Goal: Task Accomplishment & Management: Use online tool/utility

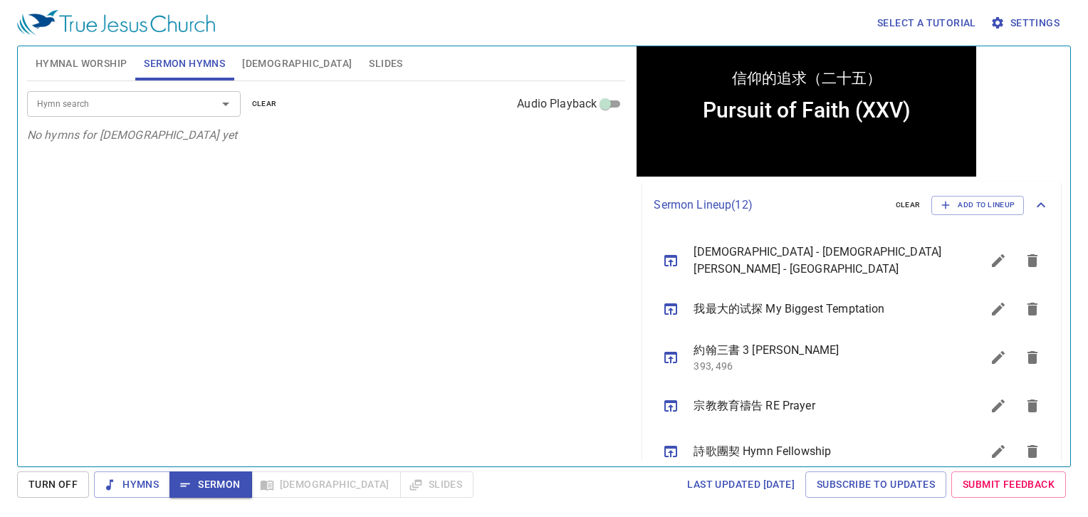
scroll to position [285, 0]
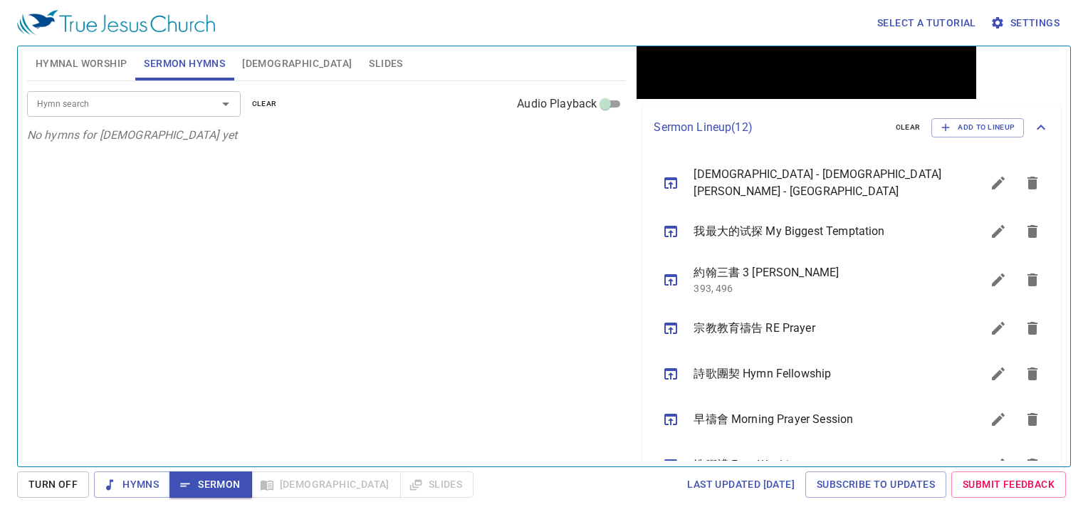
click at [672, 330] on icon "sermon lineup list" at bounding box center [670, 328] width 17 height 17
click at [421, 219] on div "Hymn search Hymn search clear Audio Playback No hymns for sermon yet" at bounding box center [326, 267] width 599 height 373
click at [594, 37] on div "Select a tutorial Settings" at bounding box center [541, 23] width 1048 height 46
click at [324, 21] on div "Select a tutorial Settings" at bounding box center [541, 23] width 1048 height 46
click at [70, 61] on span "Hymnal Worship" at bounding box center [82, 64] width 92 height 18
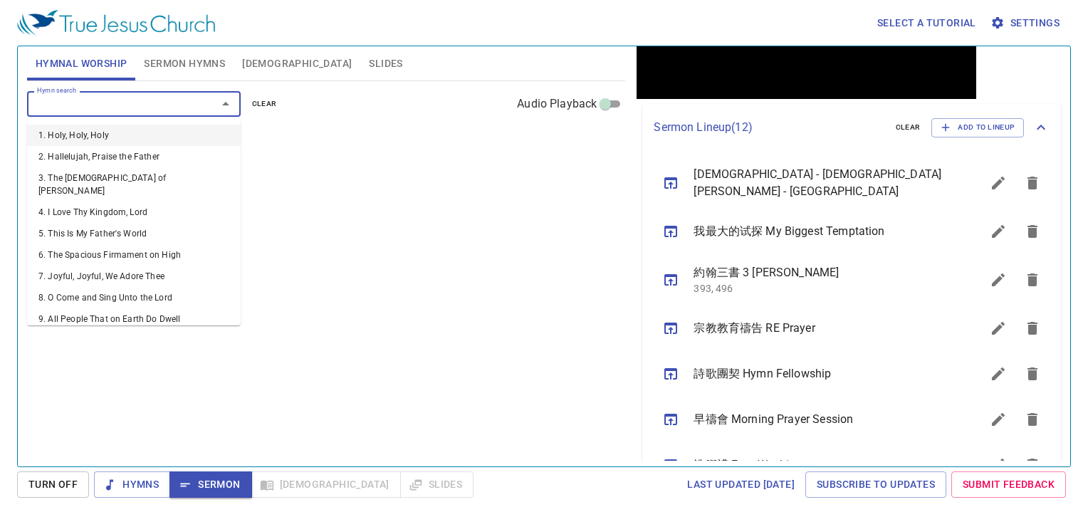
click at [98, 98] on input "Hymn search" at bounding box center [112, 103] width 163 height 16
type input "59"
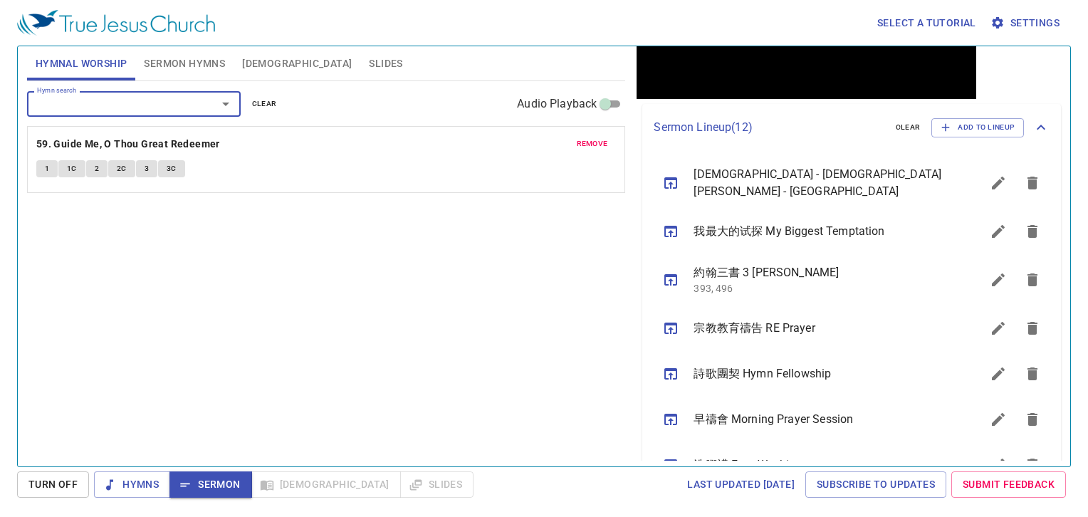
click at [68, 169] on span "1C" at bounding box center [72, 168] width 10 height 13
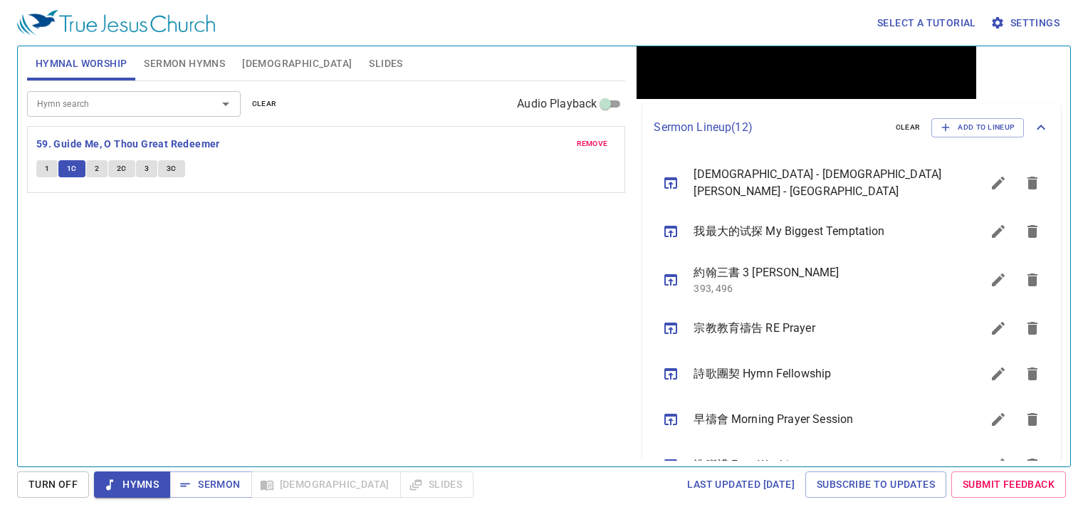
click at [98, 177] on div "1 1C 2 2C 3 3C" at bounding box center [326, 170] width 580 height 21
click at [102, 175] on button "2" at bounding box center [96, 168] width 21 height 17
click at [123, 172] on span "2C" at bounding box center [122, 168] width 10 height 13
click at [145, 169] on span "3" at bounding box center [147, 168] width 4 height 13
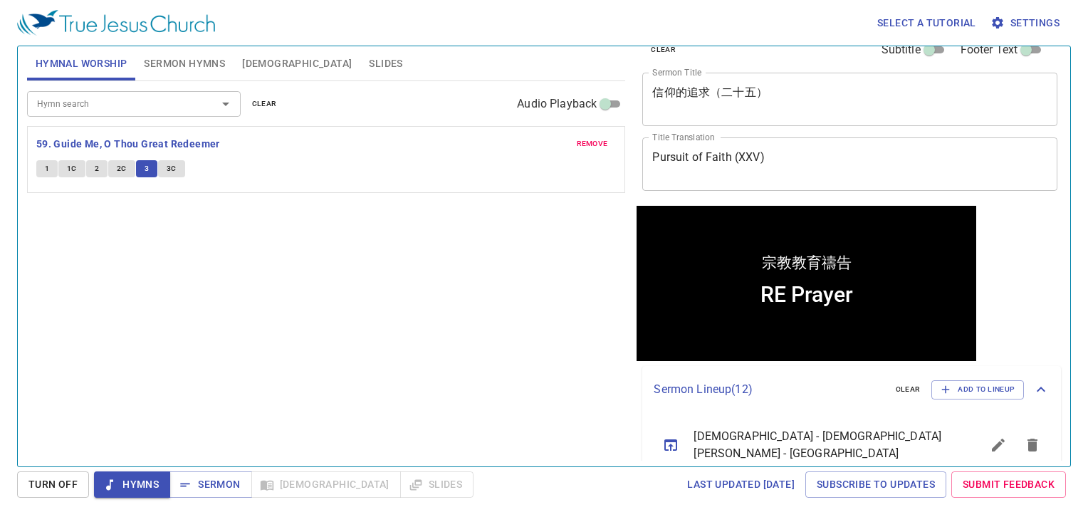
scroll to position [0, 0]
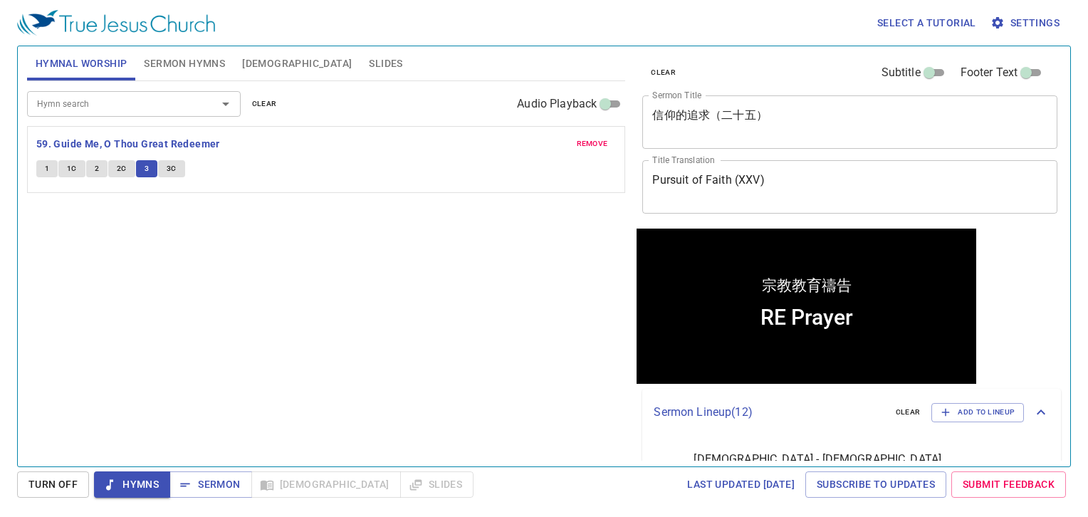
click at [176, 62] on span "Sermon Hymns" at bounding box center [184, 64] width 81 height 18
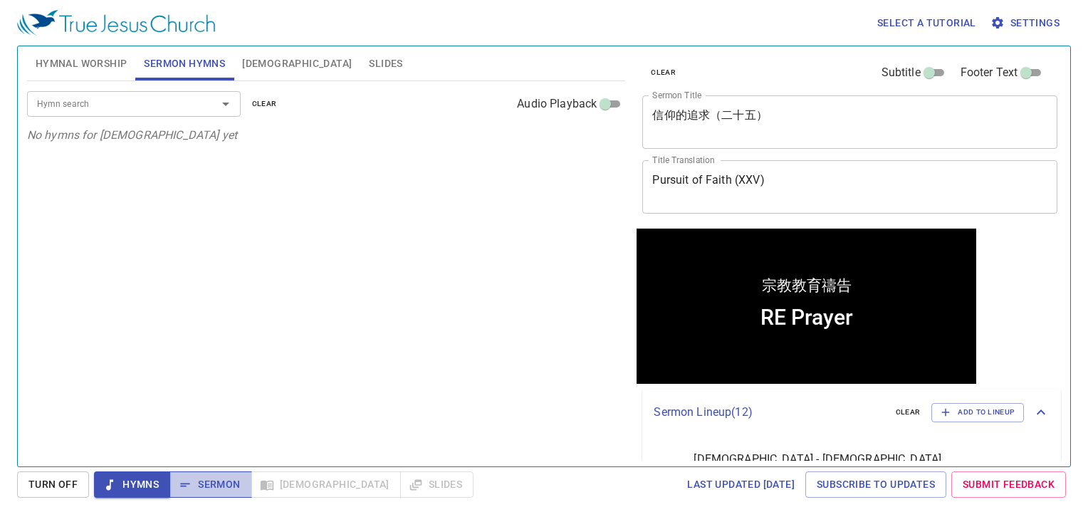
click at [239, 483] on span "Sermon" at bounding box center [210, 485] width 59 height 18
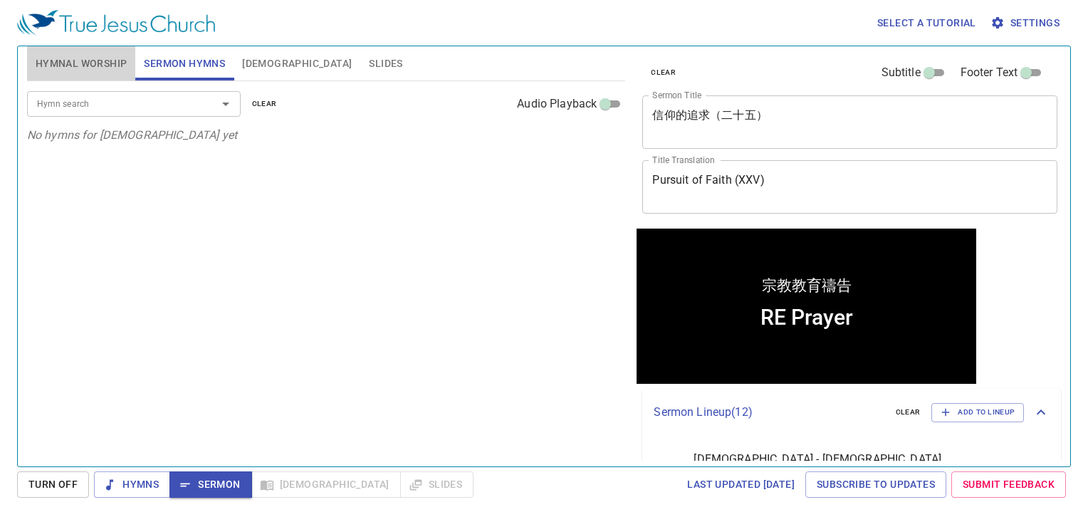
click at [120, 65] on span "Hymnal Worship" at bounding box center [82, 64] width 92 height 18
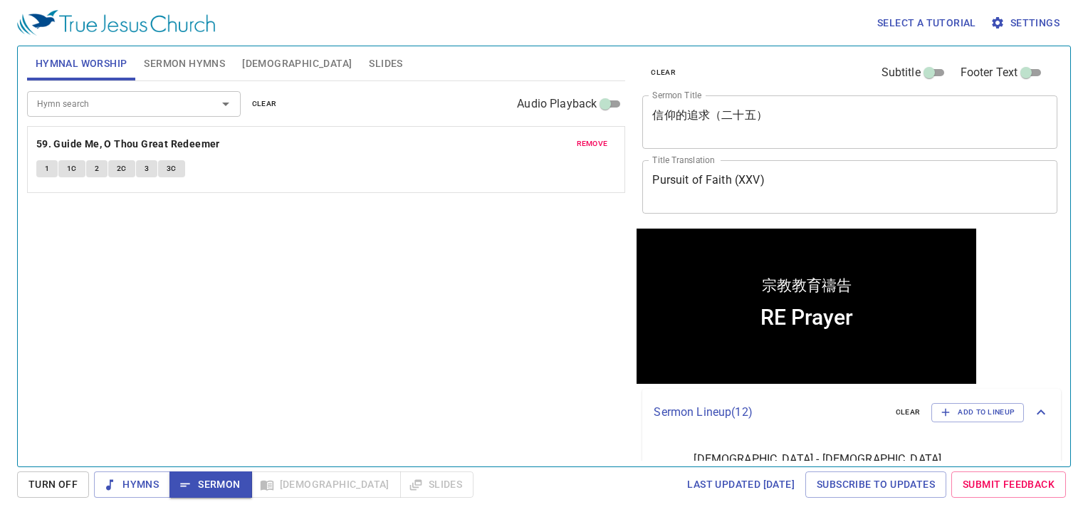
click at [584, 135] on button "remove" at bounding box center [592, 143] width 48 height 17
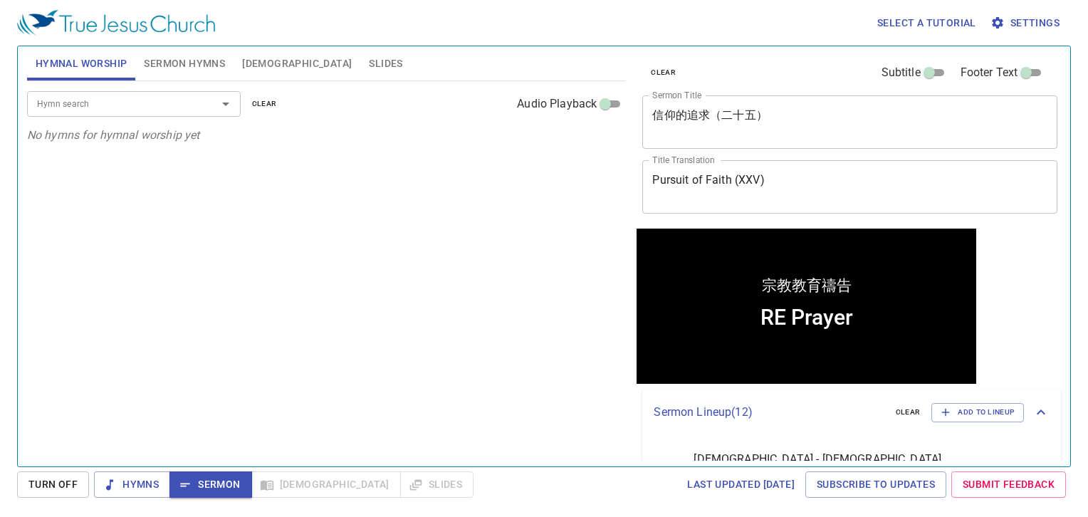
click at [175, 67] on span "Sermon Hymns" at bounding box center [184, 64] width 81 height 18
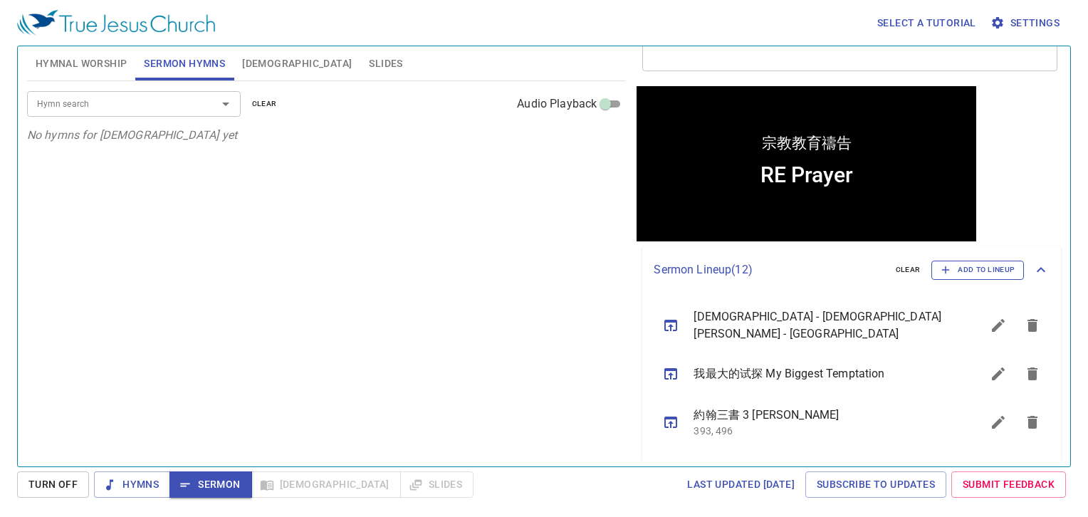
click at [955, 275] on span "Add to Lineup" at bounding box center [978, 270] width 74 height 13
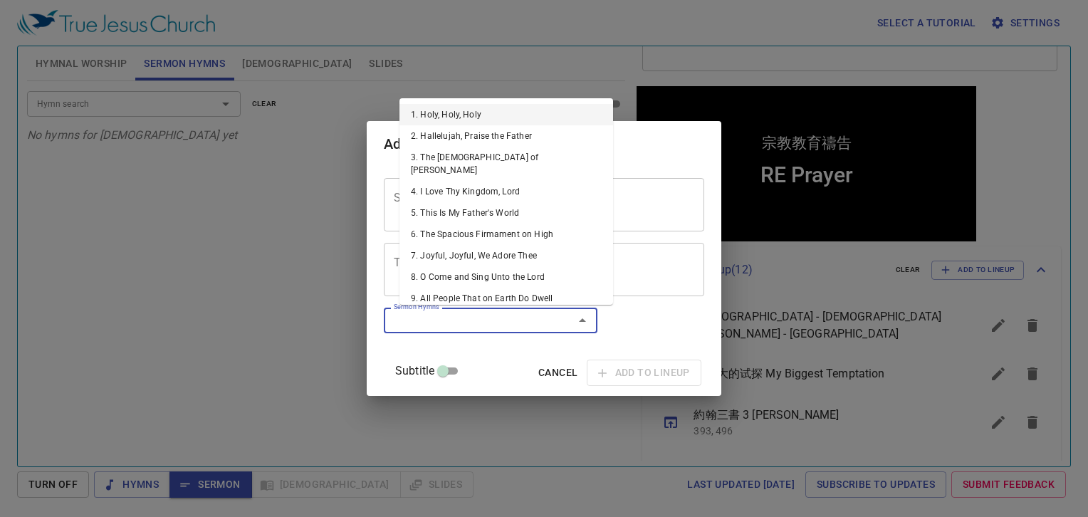
click at [490, 323] on input "Sermon Hymns" at bounding box center [469, 320] width 163 height 16
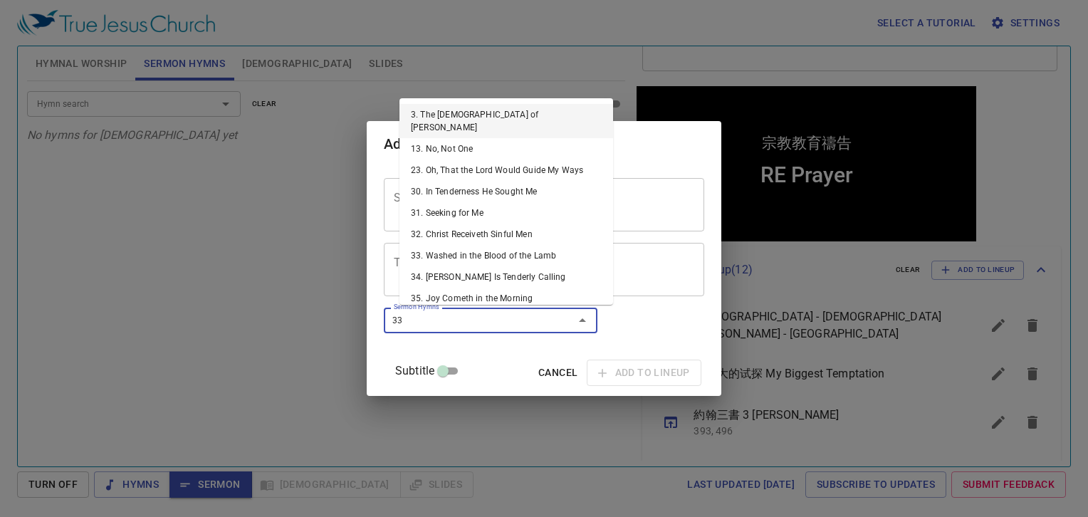
type input "333"
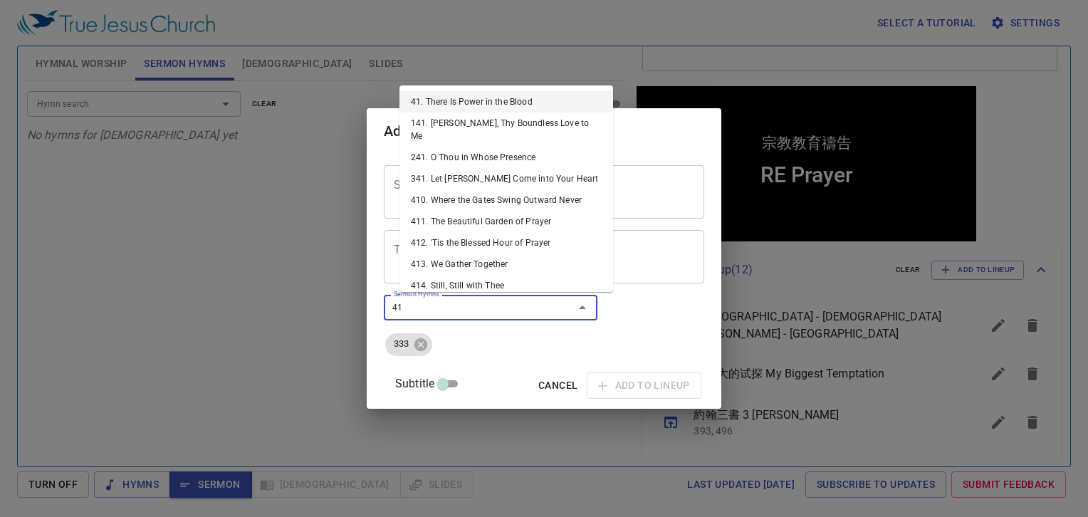
type input "415"
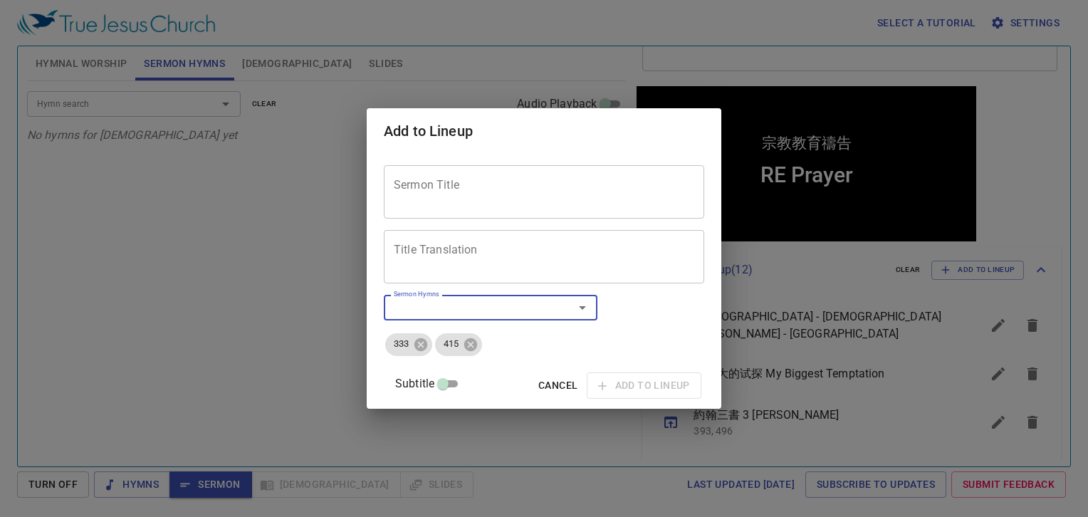
click at [434, 249] on textarea "Title Translation" at bounding box center [544, 257] width 301 height 27
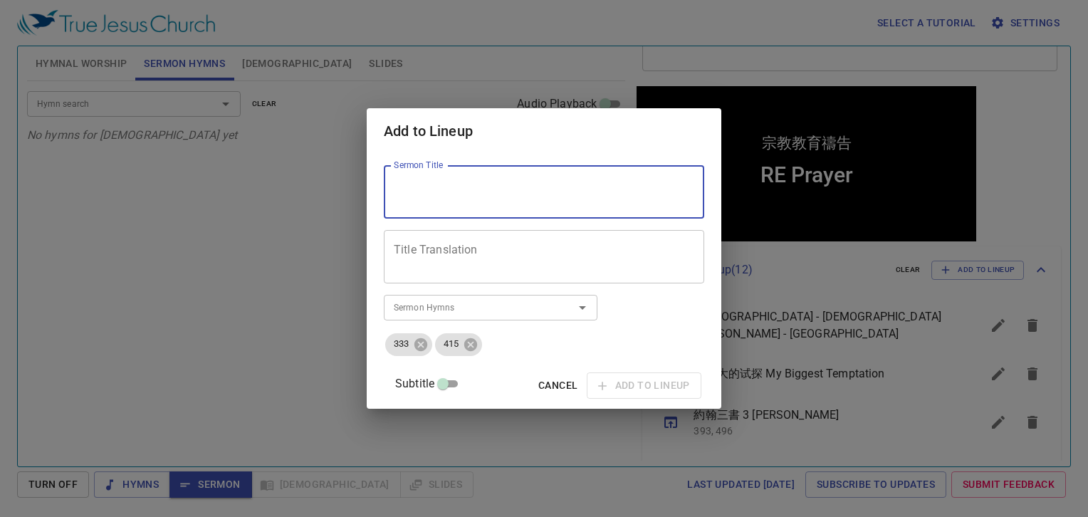
click at [444, 189] on textarea "Sermon Title" at bounding box center [544, 192] width 301 height 27
paste textarea "看重上好福分的服事"
type textarea "看重上好福分的服事"
drag, startPoint x: 550, startPoint y: 186, endPoint x: 304, endPoint y: 209, distance: 246.8
click at [311, 207] on div "Add to Lineup Sermon Title 看重上好福分的服事 Sermon Title Title Translation Title Trans…" at bounding box center [544, 258] width 1088 height 517
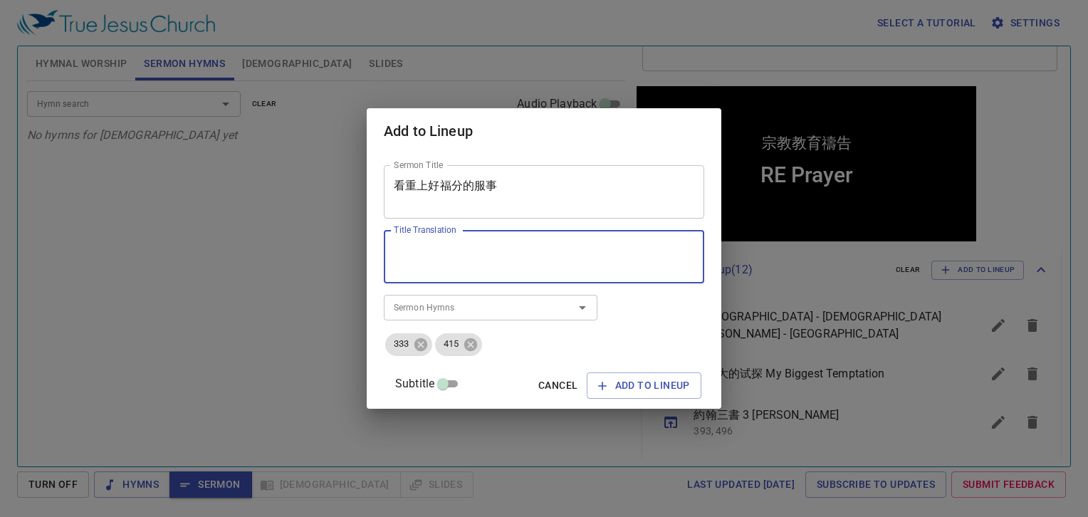
click at [511, 244] on textarea "Title Translation" at bounding box center [544, 257] width 301 height 27
paste textarea "Value the service that brings good blessings."
drag, startPoint x: 646, startPoint y: 248, endPoint x: 341, endPoint y: 231, distance: 305.3
click at [343, 231] on div "Add to Lineup Sermon Title 看重上好福分的服事 Sermon Title Title Translation Value the s…" at bounding box center [544, 258] width 1088 height 517
paste textarea "Service That Brings Good Blessings."
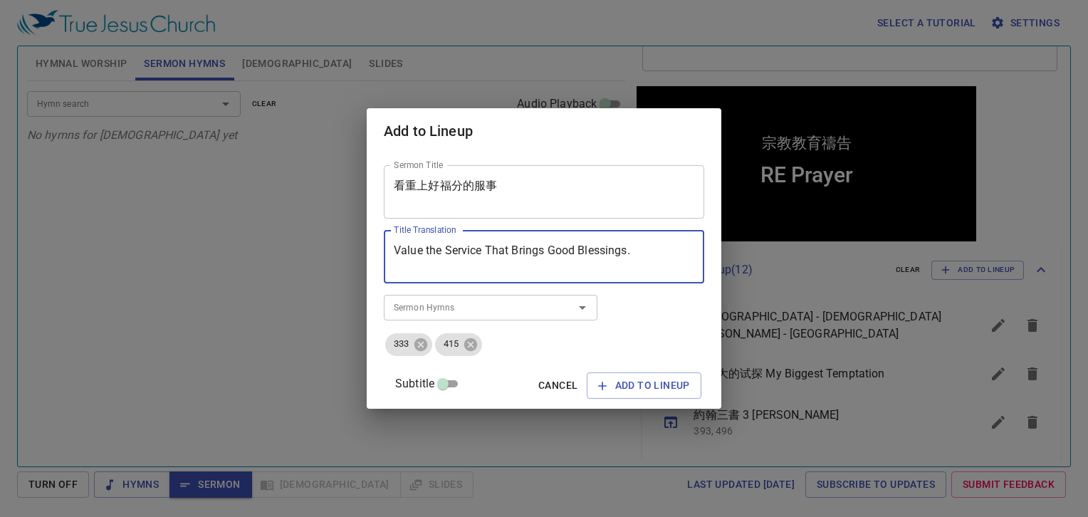
click at [666, 258] on textarea "Value the Service That Brings Good Blessings." at bounding box center [544, 257] width 301 height 27
type textarea "Value the Service That Brings Good Blessings"
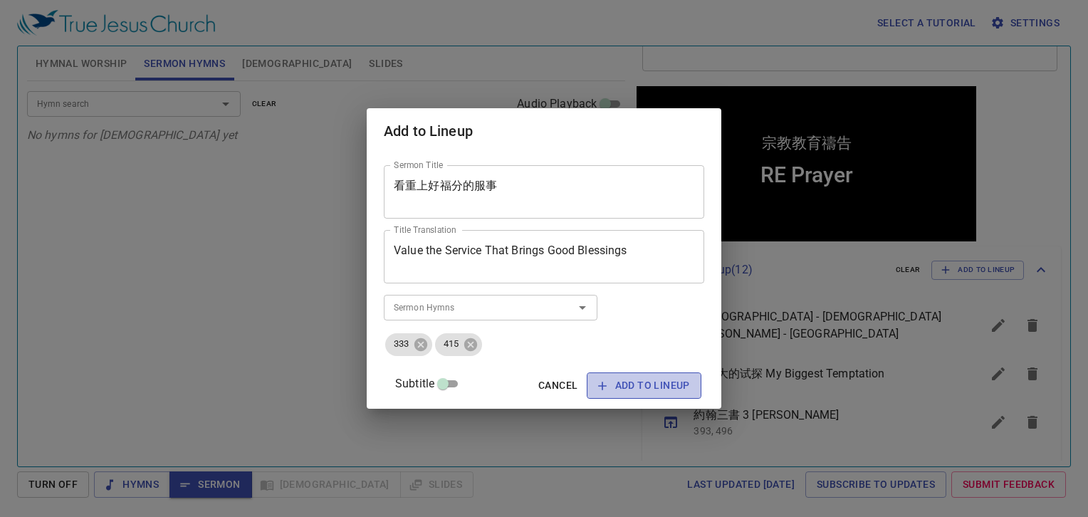
click at [654, 389] on span "Add to Lineup" at bounding box center [644, 386] width 92 height 18
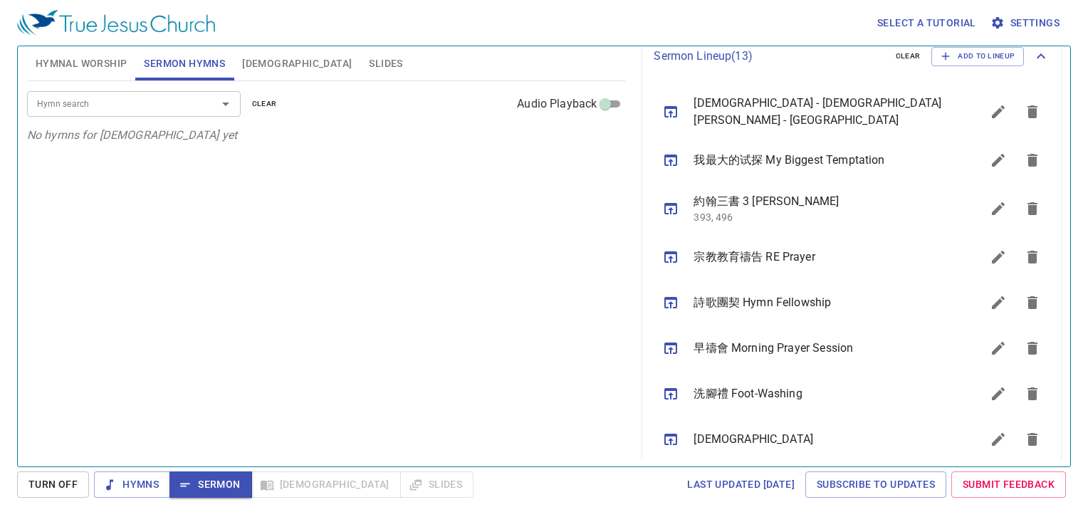
scroll to position [618, 0]
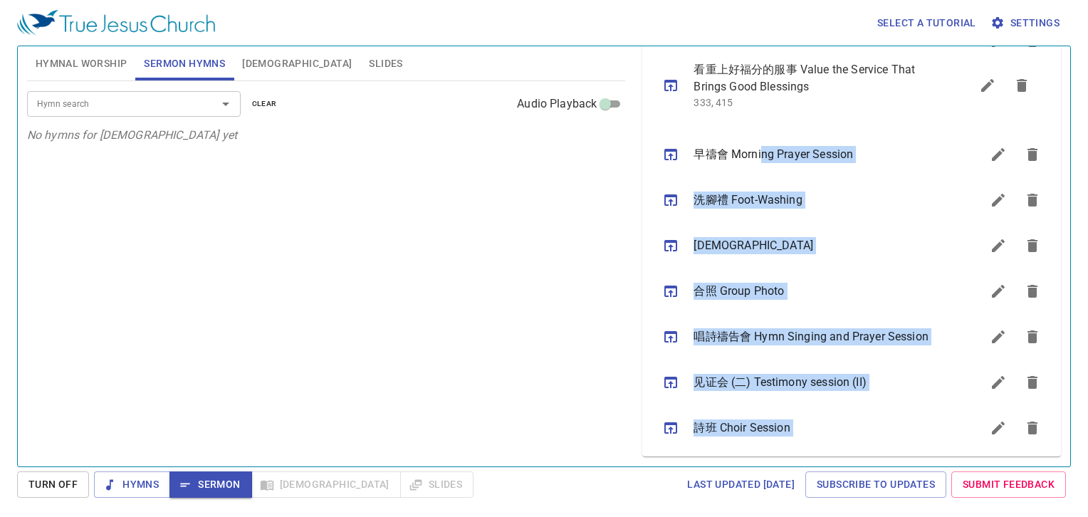
drag, startPoint x: 808, startPoint y: 419, endPoint x: 760, endPoint y: 84, distance: 338.8
click at [760, 84] on ul "真耶穌教會 - 奧克蘭 True Jesus Church - Auckland 我最大的试探 My Biggest Temptation 約翰三書 3 Jo…" at bounding box center [851, 137] width 419 height 638
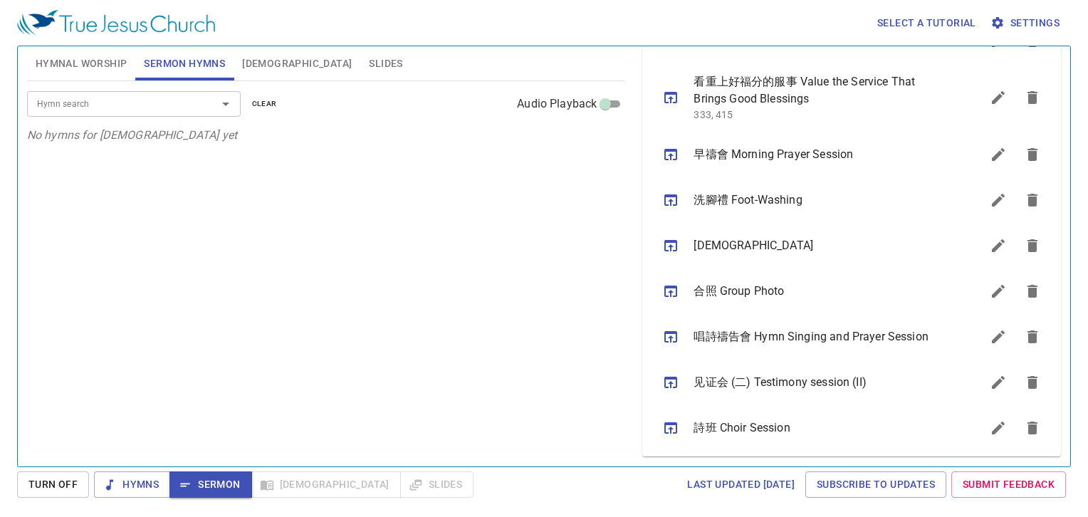
click at [532, 258] on div "Hymn search Hymn search clear Audio Playback No hymns for sermon yet" at bounding box center [326, 267] width 599 height 373
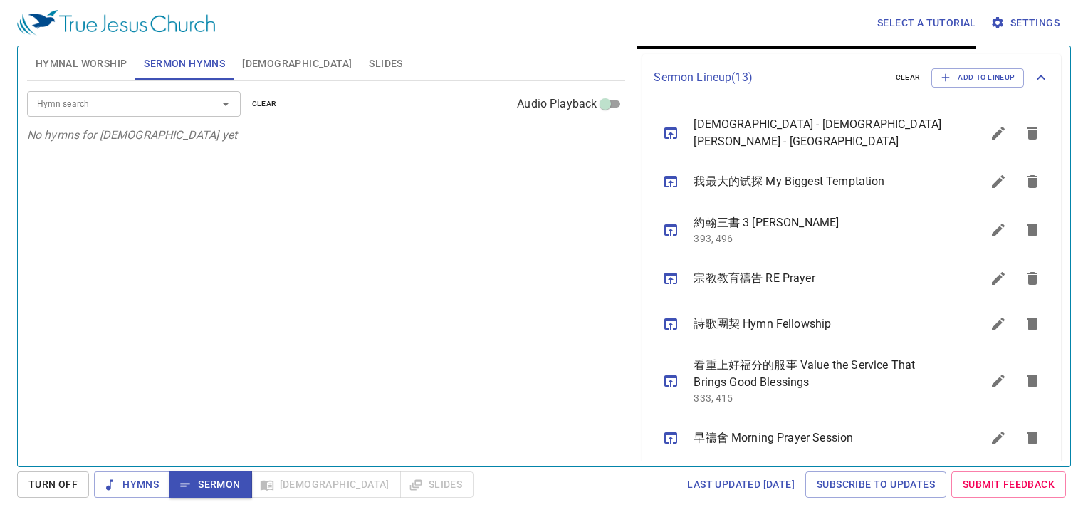
scroll to position [333, 0]
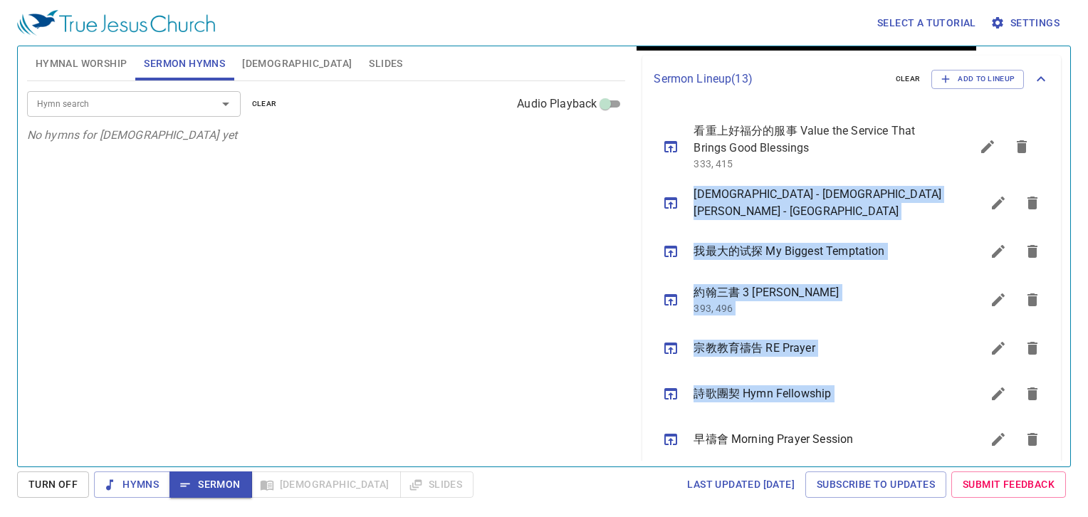
drag, startPoint x: 697, startPoint y: 366, endPoint x: 672, endPoint y: 128, distance: 239.2
click at [672, 128] on ul "真耶穌教會 - 奧克蘭 True Jesus Church - Auckland 我最大的试探 My Biggest Temptation 約翰三書 3 Jo…" at bounding box center [851, 422] width 419 height 638
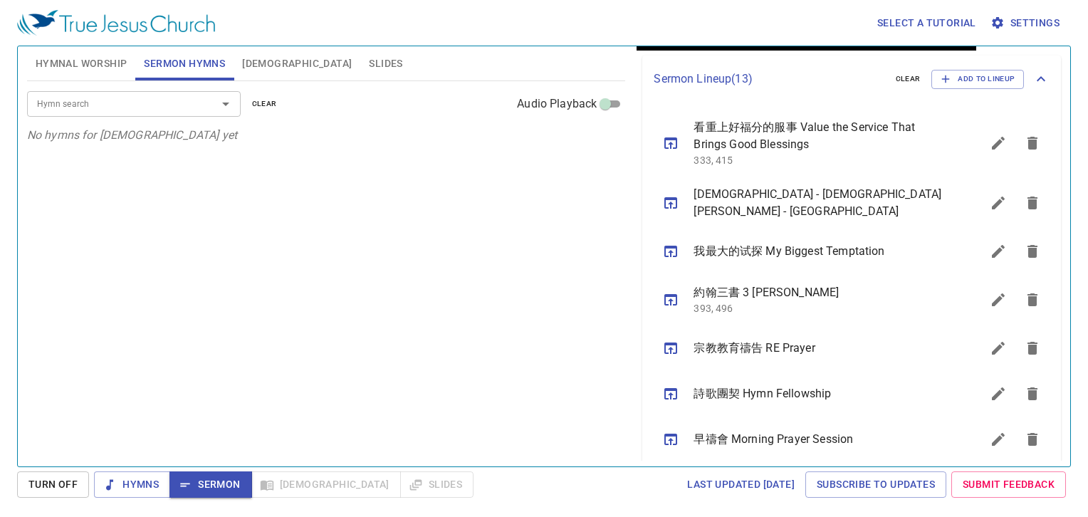
drag, startPoint x: 672, startPoint y: 128, endPoint x: 495, endPoint y: 283, distance: 235.7
click at [495, 283] on div "Hymn search Hymn search clear Audio Playback No hymns for sermon yet" at bounding box center [326, 267] width 599 height 373
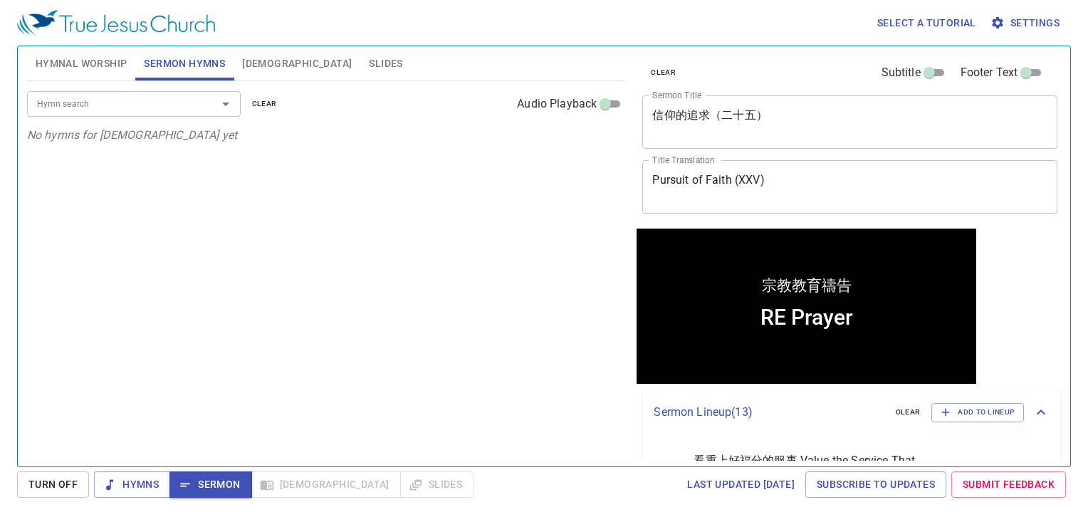
scroll to position [0, 0]
click at [84, 68] on span "Hymnal Worship" at bounding box center [82, 64] width 92 height 18
click at [158, 291] on div "Hymn search Hymn search clear Audio Playback No hymns for hymnal worship yet" at bounding box center [326, 267] width 599 height 373
click at [162, 98] on input "Hymn search" at bounding box center [112, 103] width 163 height 16
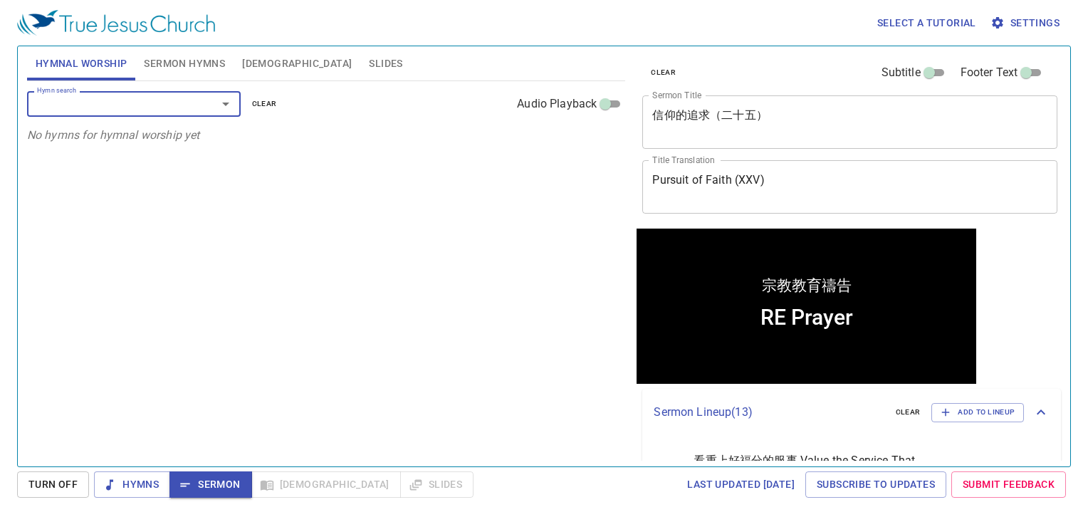
click at [179, 103] on input "Hymn search" at bounding box center [112, 103] width 163 height 16
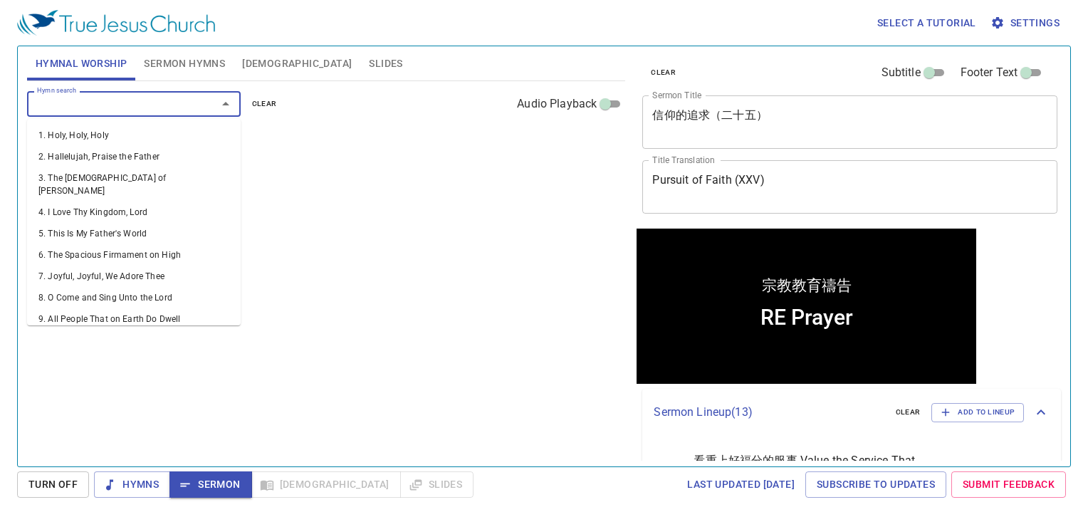
type input "3"
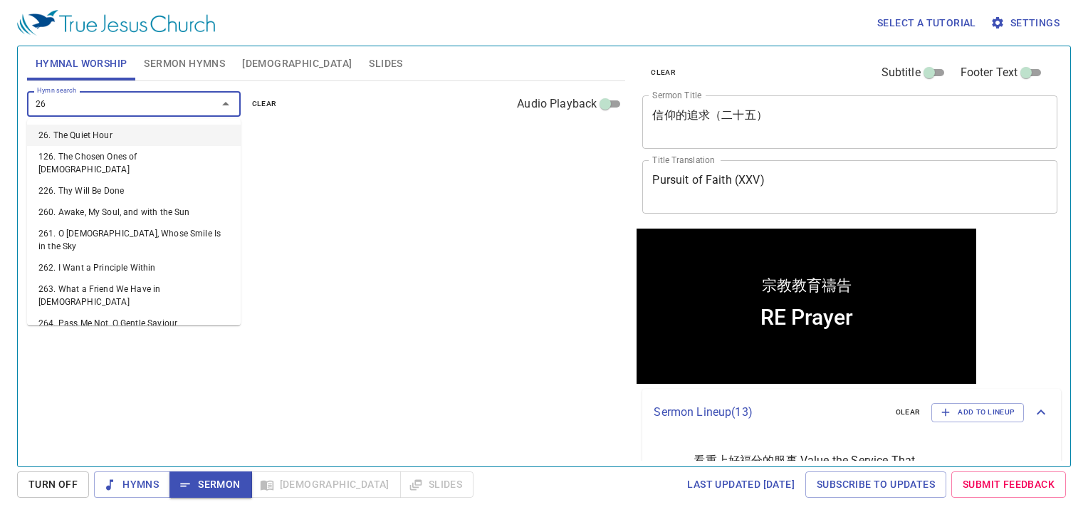
type input "263"
type input "264"
type input "265"
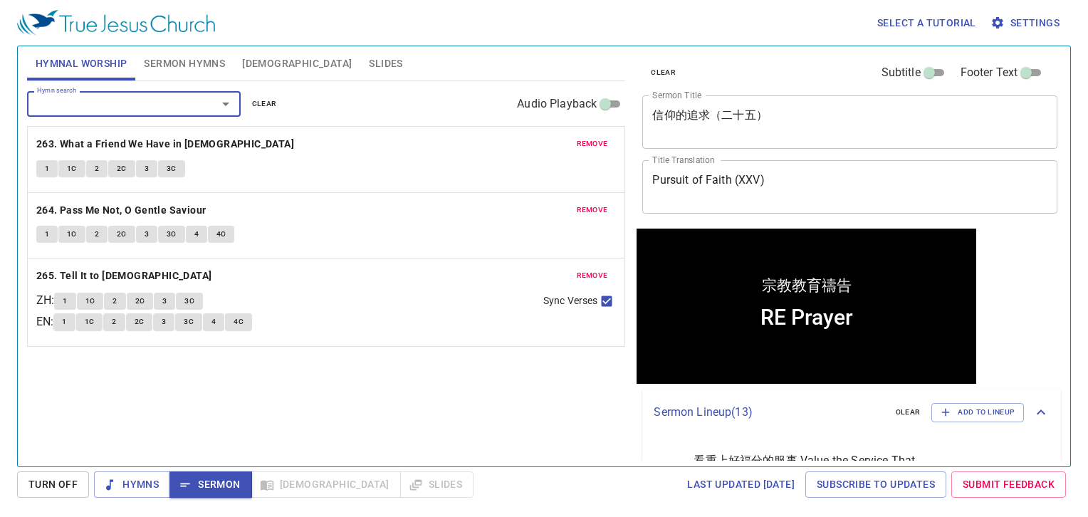
click at [197, 67] on span "Sermon Hymns" at bounding box center [184, 64] width 81 height 18
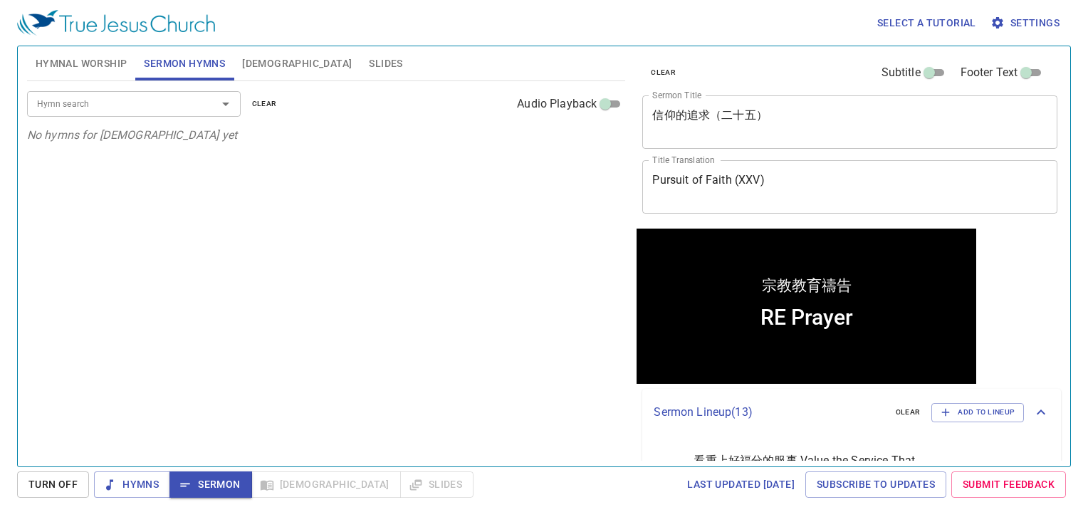
click at [120, 69] on span "Hymnal Worship" at bounding box center [82, 64] width 92 height 18
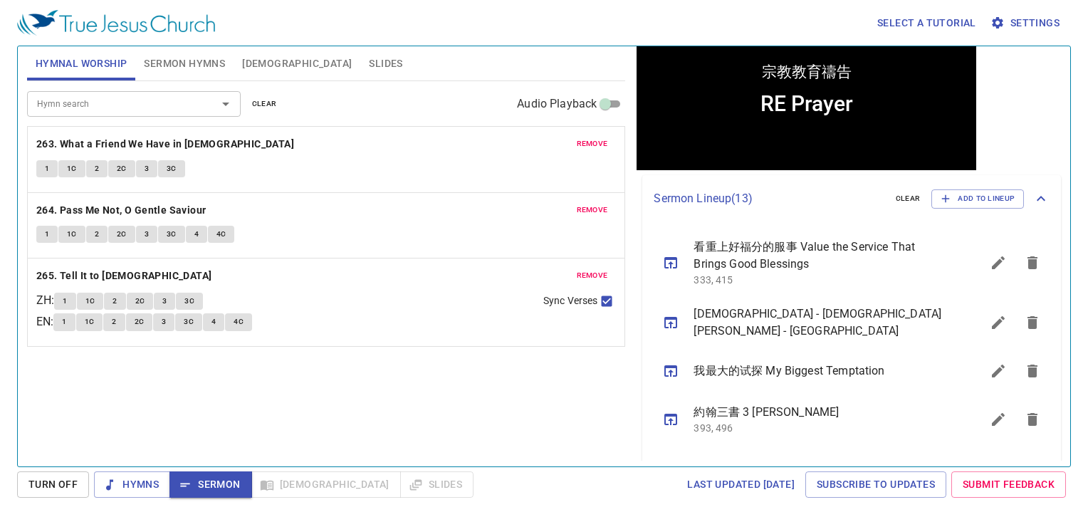
scroll to position [214, 0]
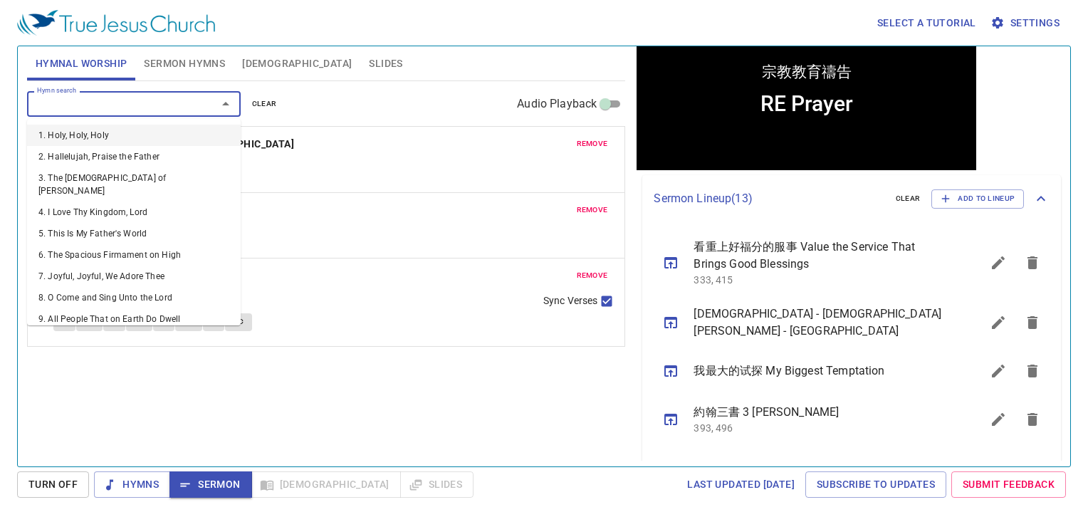
click at [147, 105] on input "Hymn search" at bounding box center [112, 103] width 163 height 16
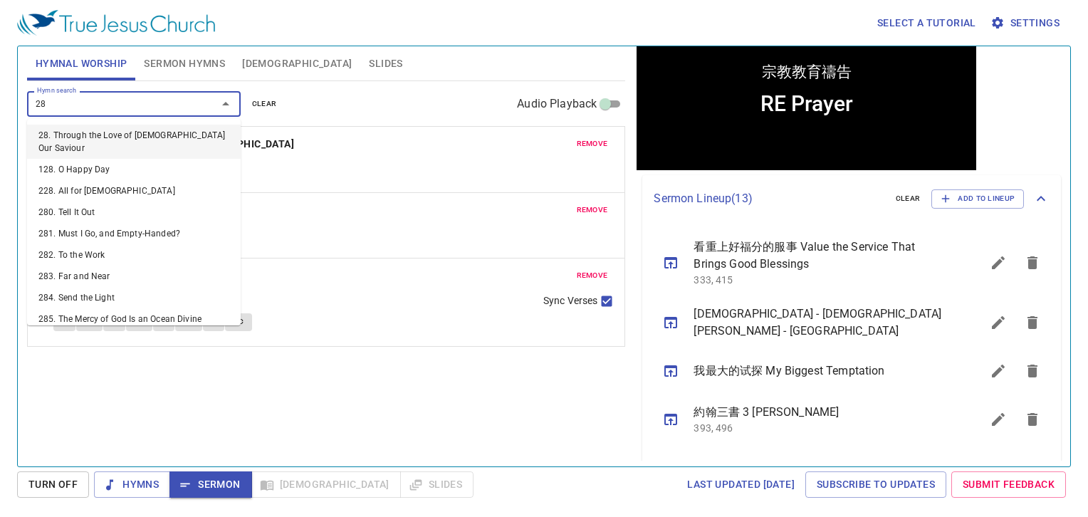
type input "287"
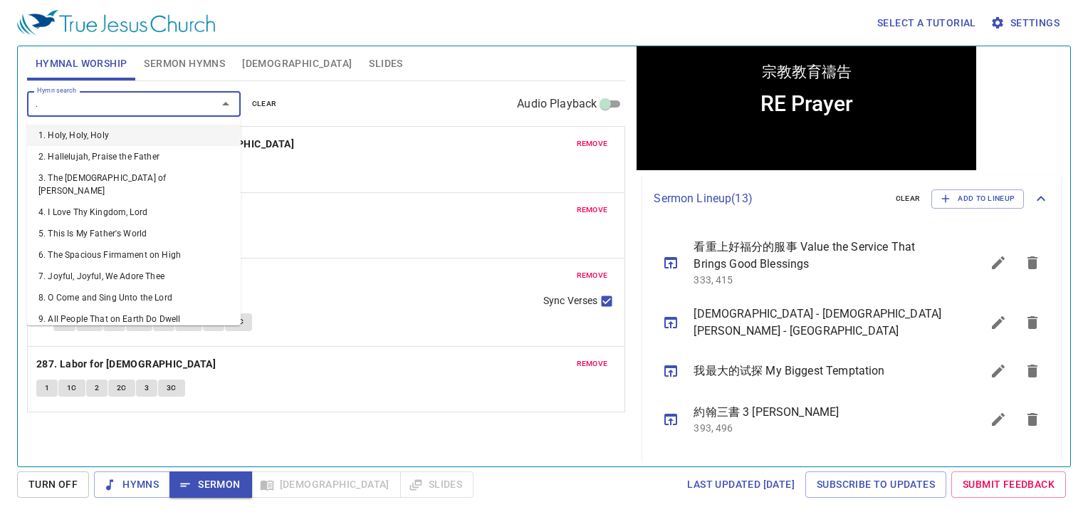
type input "."
click at [265, 428] on div "Hymn search Hymn search clear Audio Playback remove 263. What a Friend We Have …" at bounding box center [326, 267] width 599 height 373
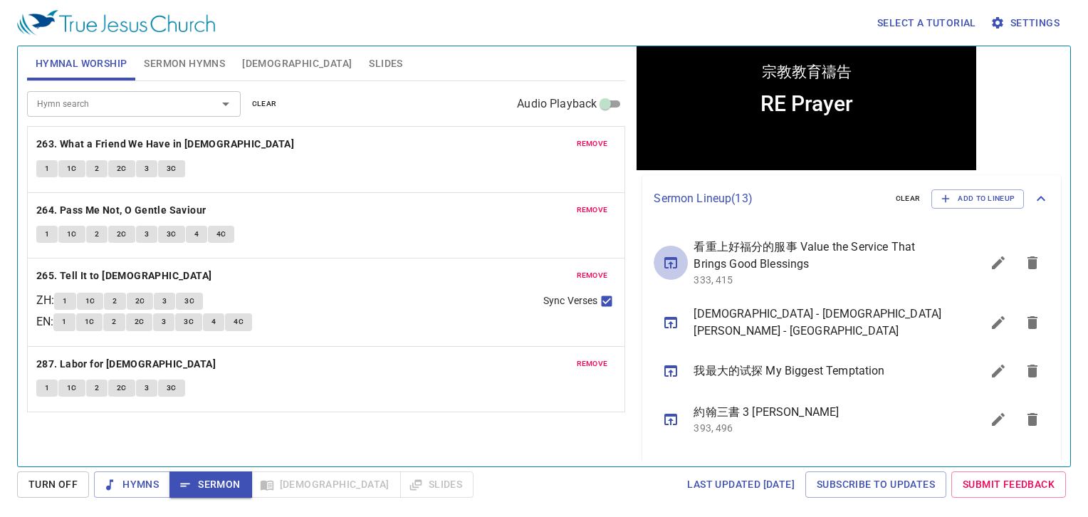
click at [677, 268] on icon "sermon lineup list" at bounding box center [670, 262] width 17 height 17
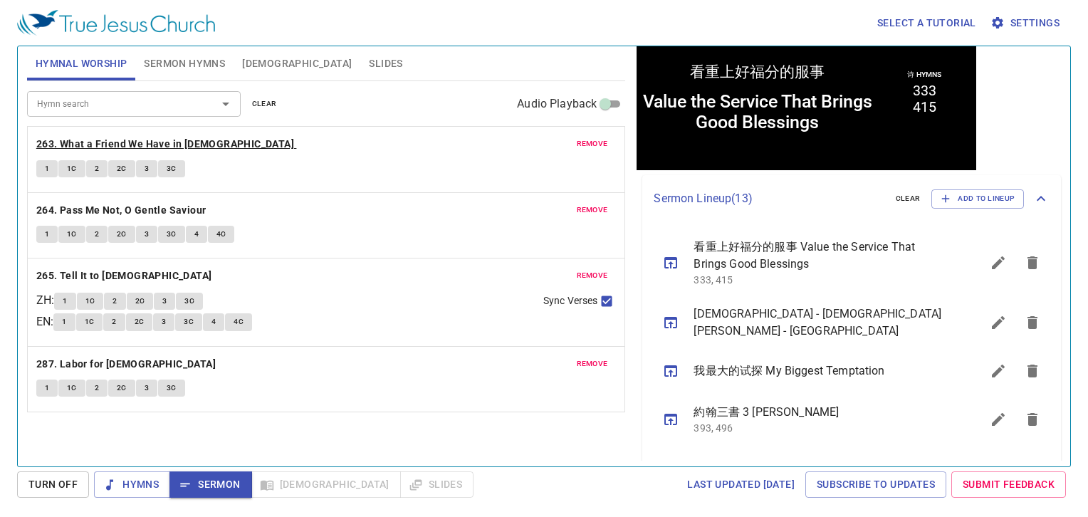
click at [46, 137] on b "263. What a Friend We Have in [DEMOGRAPHIC_DATA]" at bounding box center [165, 144] width 258 height 18
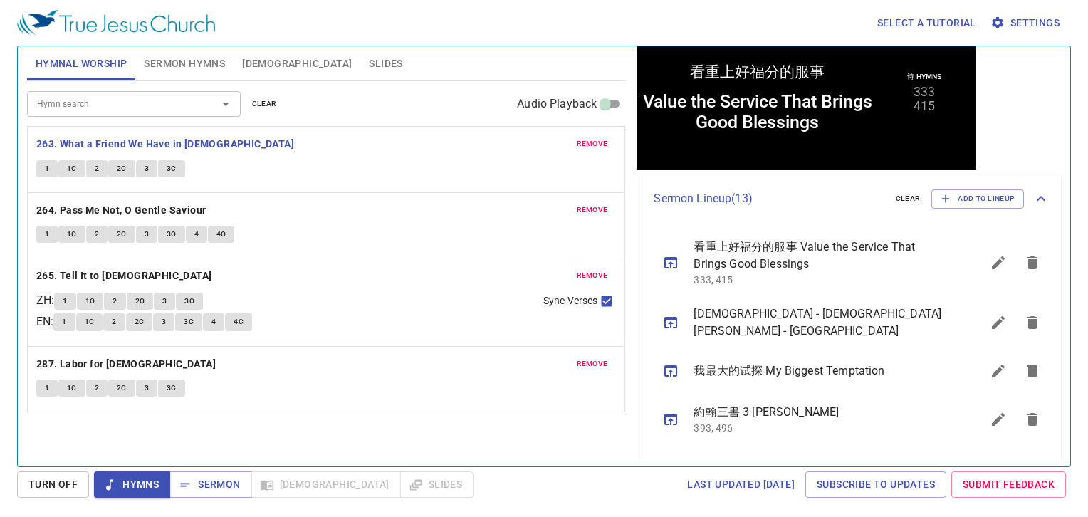
click at [46, 177] on div "1 1C 2 2C 3 3C" at bounding box center [326, 170] width 580 height 21
click at [51, 173] on button "1" at bounding box center [46, 168] width 21 height 17
click at [73, 169] on span "1C" at bounding box center [72, 168] width 10 height 13
click at [91, 168] on button "2" at bounding box center [96, 168] width 21 height 17
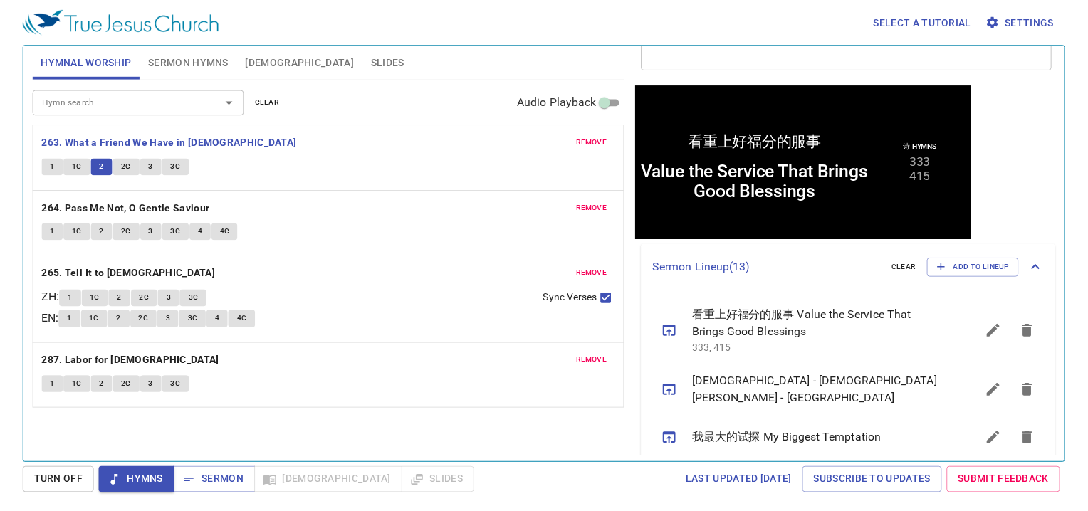
scroll to position [0, 0]
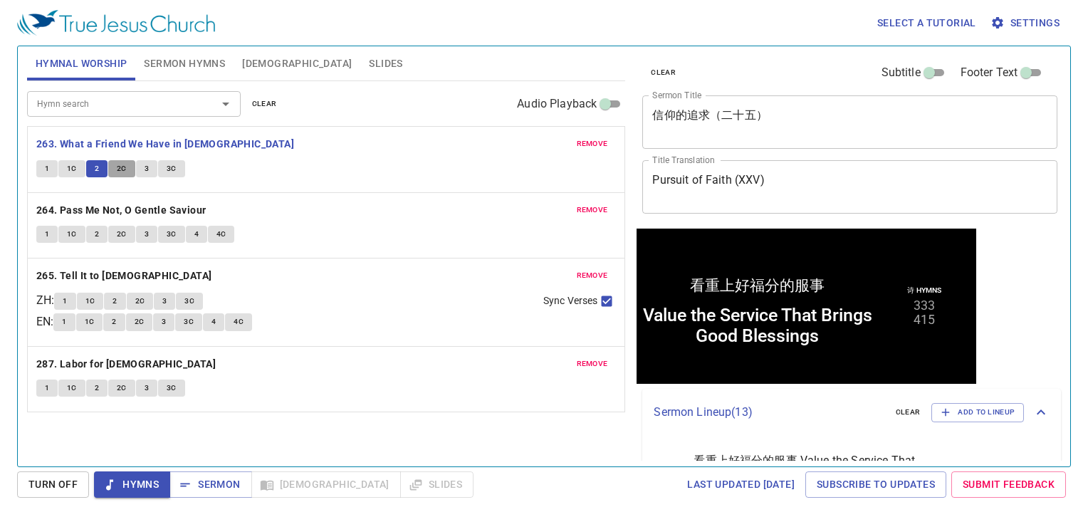
click at [125, 170] on span "2C" at bounding box center [122, 168] width 10 height 13
click at [276, 183] on div "remove 263. What a Friend We Have in Jesus 1 1C 2 2C 3 3C" at bounding box center [327, 160] width 598 height 66
click at [147, 174] on span "3" at bounding box center [147, 168] width 4 height 13
click at [171, 172] on span "3C" at bounding box center [172, 168] width 10 height 13
click at [61, 214] on b "264. Pass Me Not, O Gentle Saviour" at bounding box center [121, 211] width 170 height 18
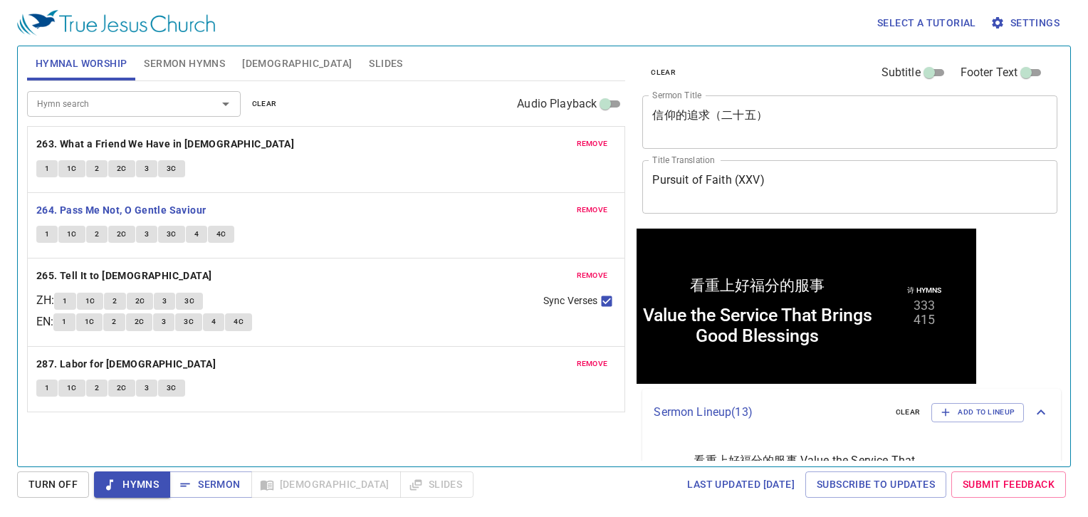
click at [41, 236] on button "1" at bounding box center [46, 234] width 21 height 17
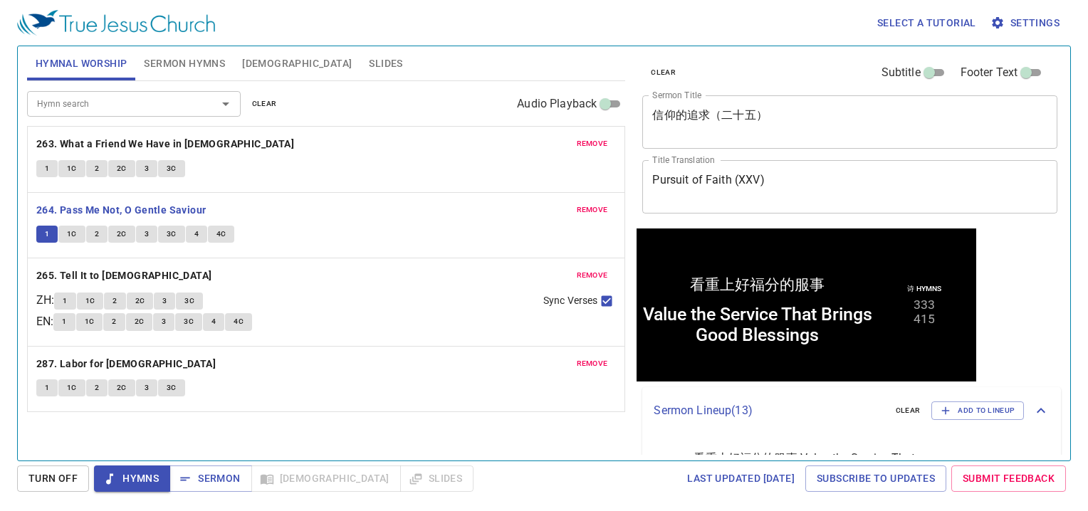
click at [75, 239] on span "1C" at bounding box center [72, 234] width 10 height 13
click at [97, 239] on span "2" at bounding box center [97, 234] width 4 height 13
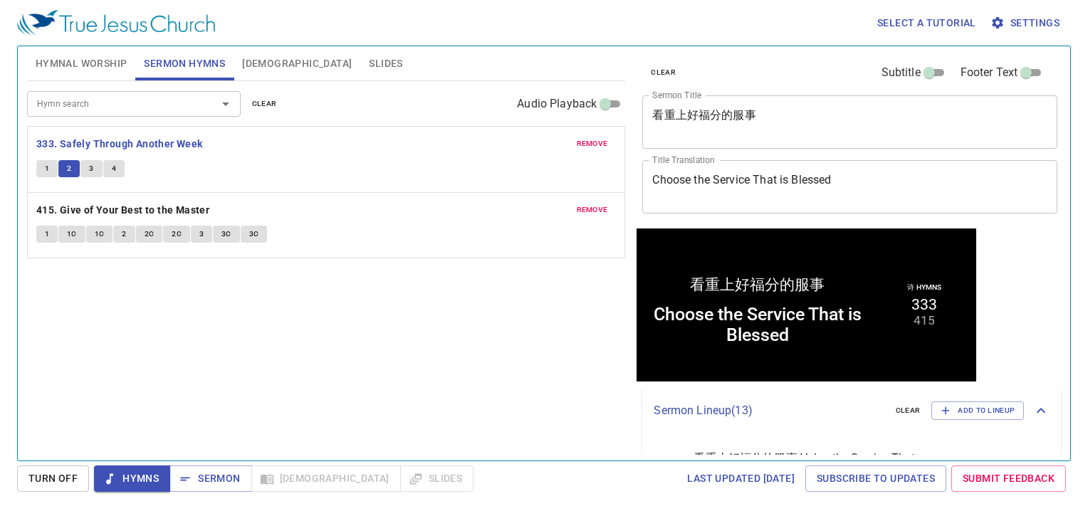
scroll to position [1, 0]
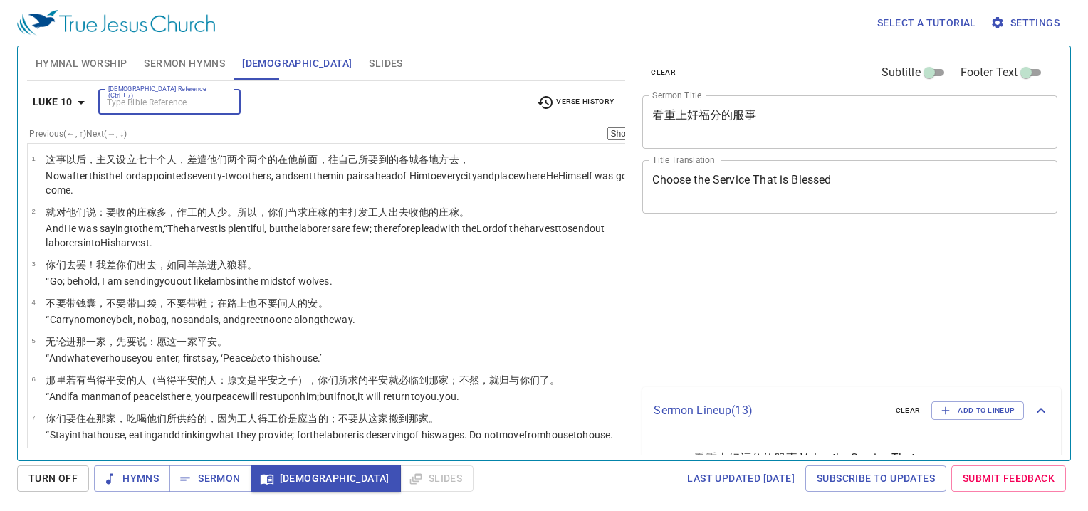
select select "38"
select select "42"
select select "38"
select select "42"
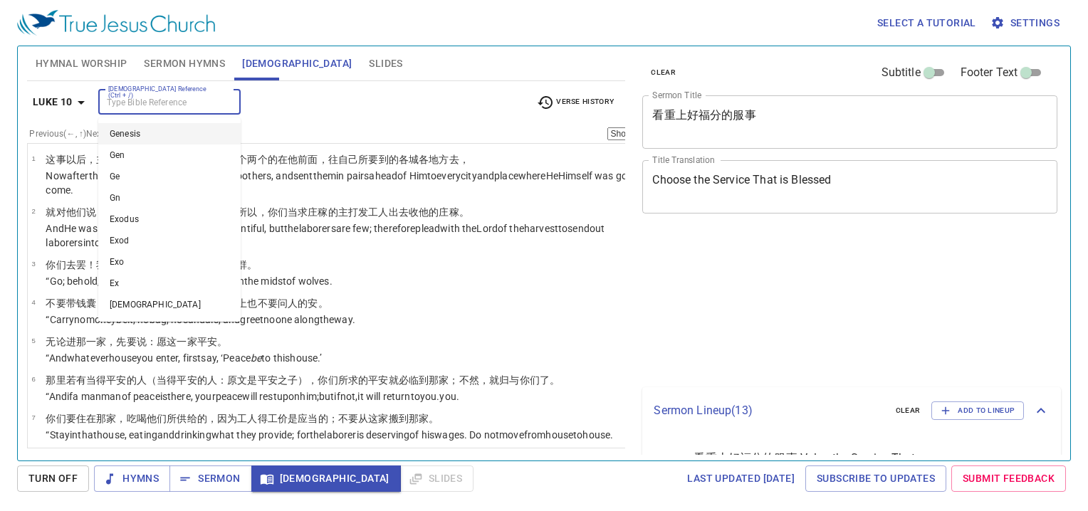
select select "38"
select select "42"
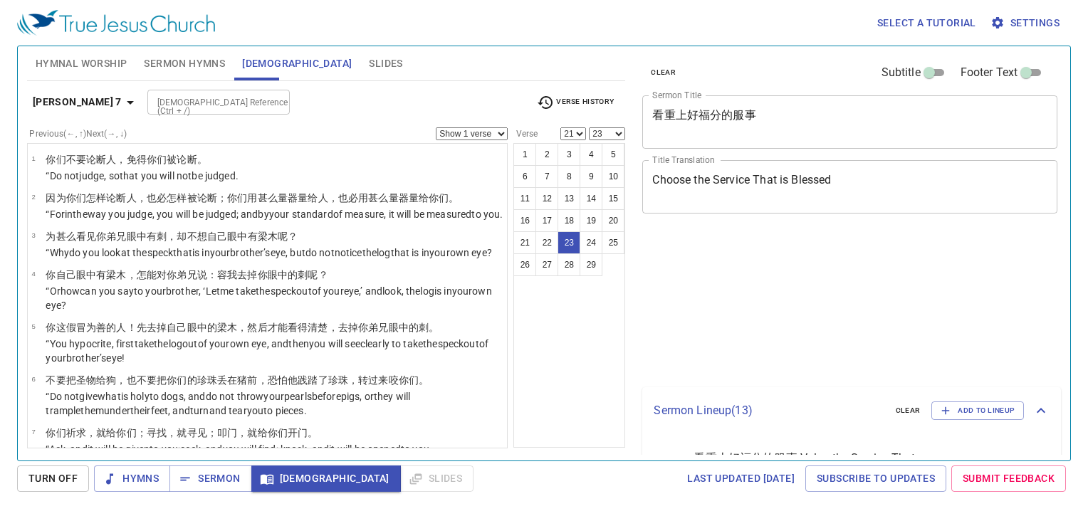
select select "21"
select select "23"
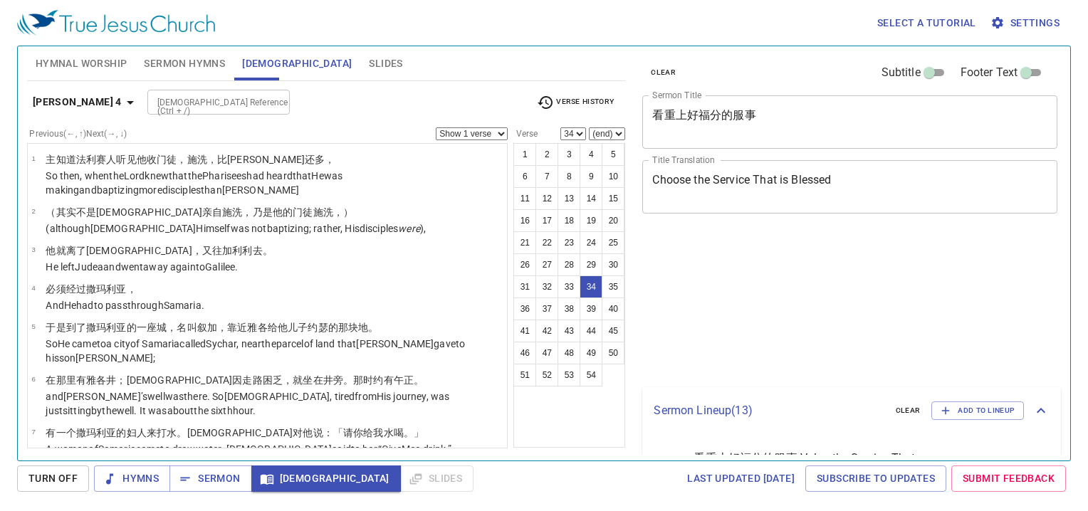
select select "34"
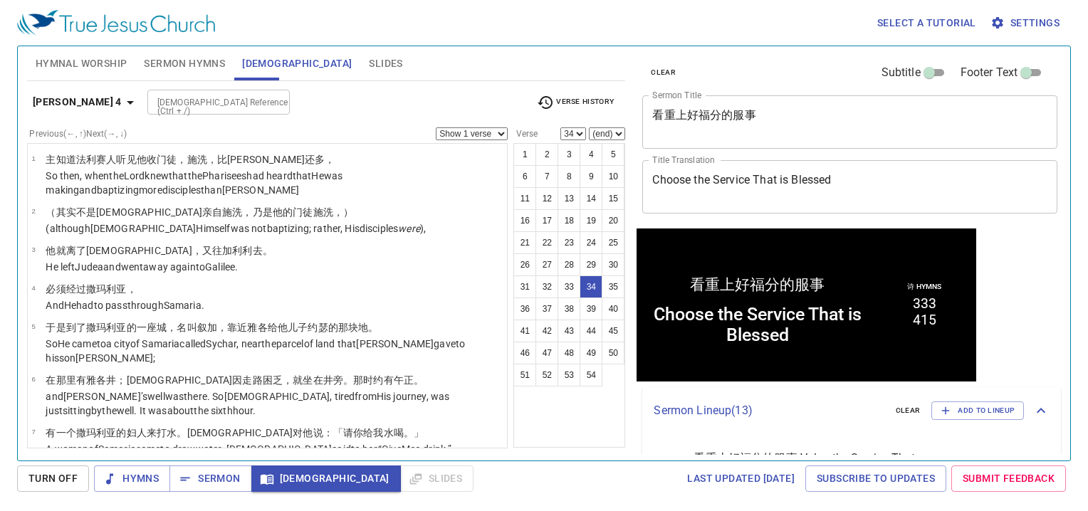
click at [165, 104] on input "[DEMOGRAPHIC_DATA] Reference (Ctrl + /)" at bounding box center [207, 102] width 110 height 16
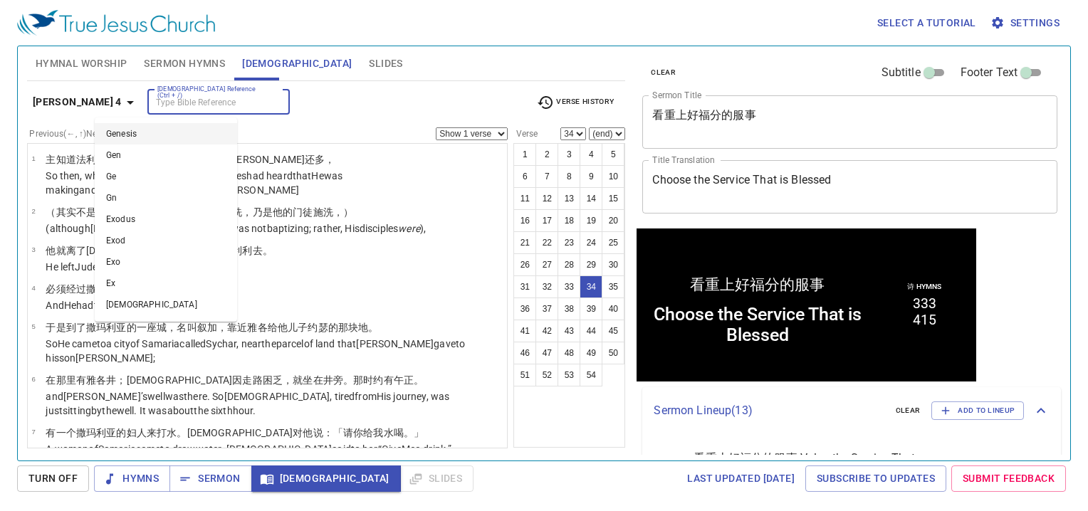
scroll to position [1, 0]
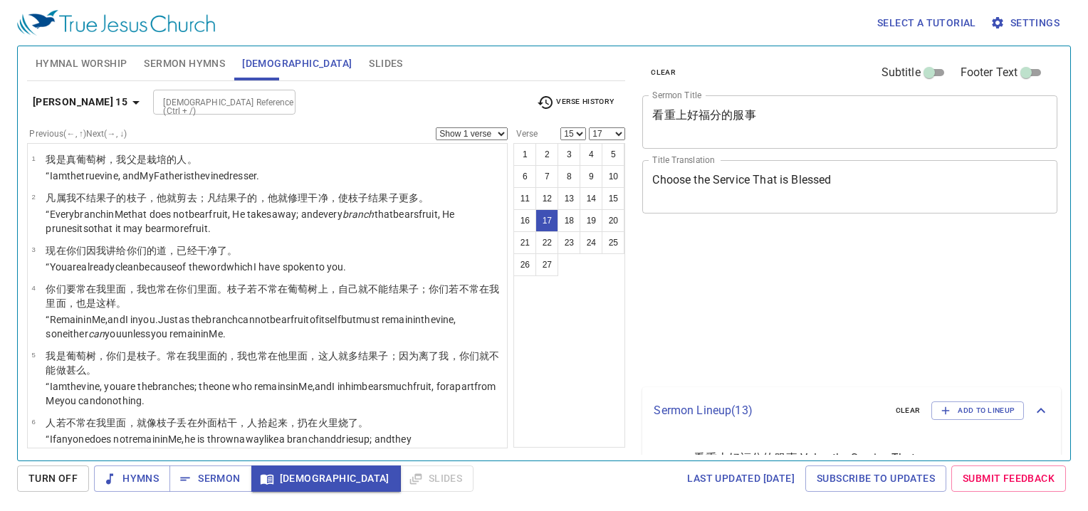
select select "15"
select select "17"
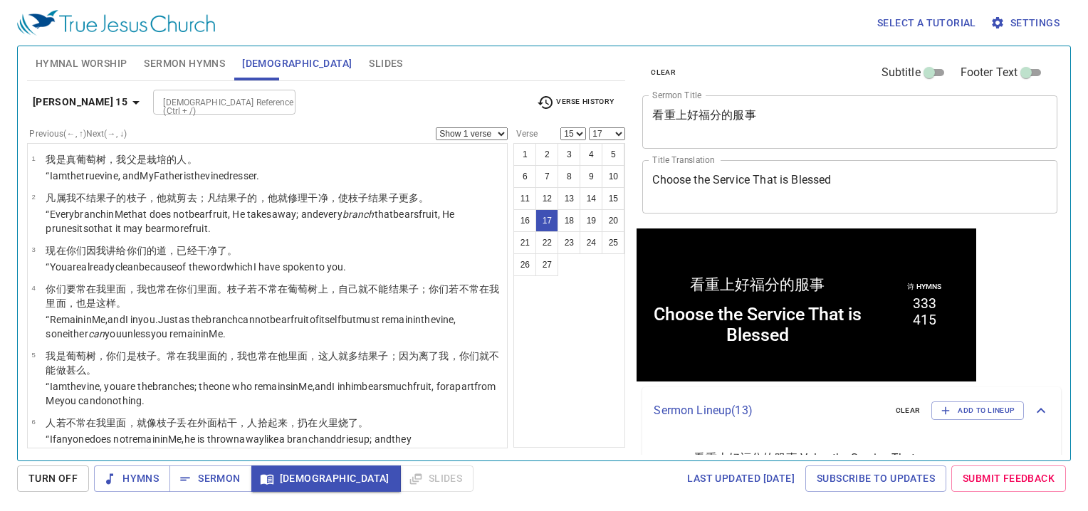
scroll to position [1, 0]
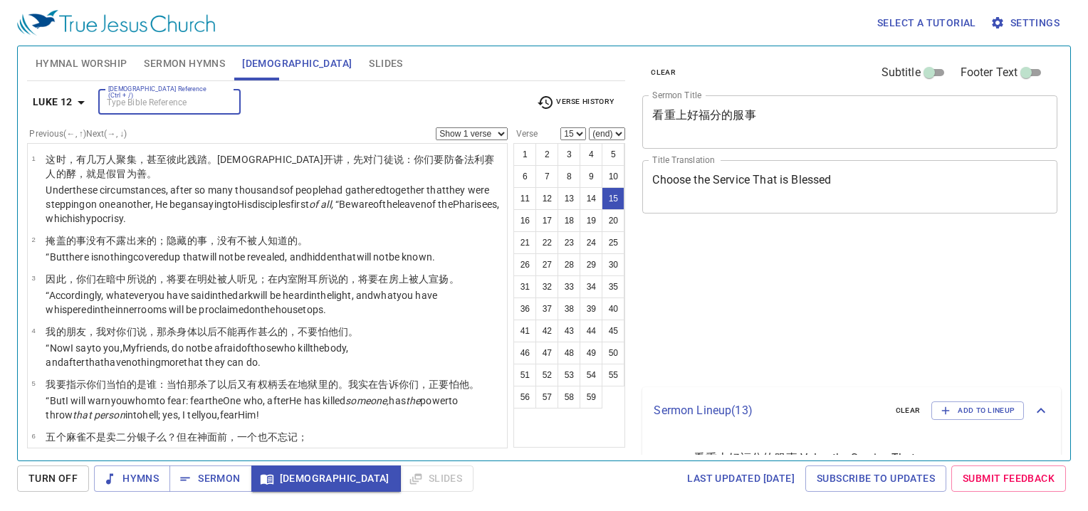
select select "15"
select select "21"
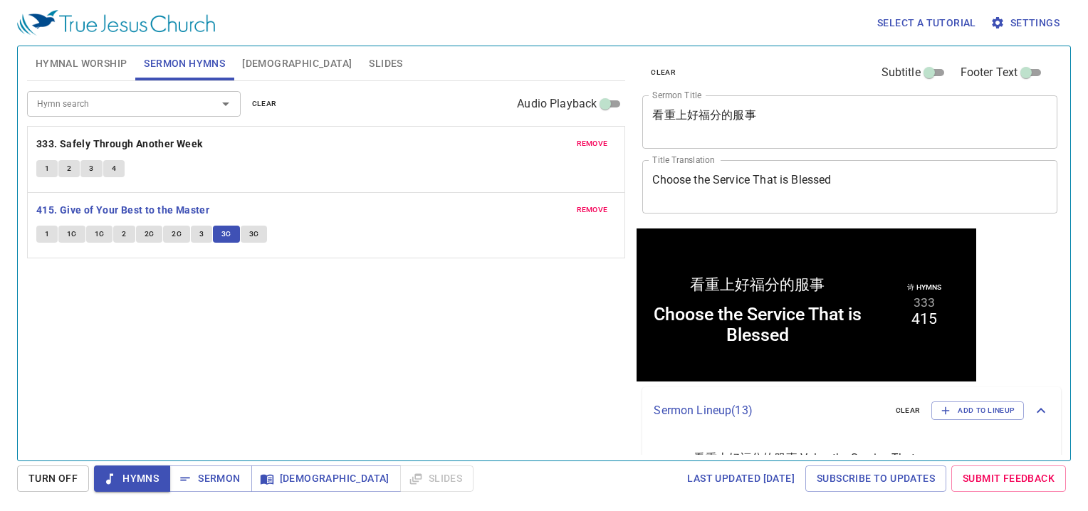
scroll to position [1, 0]
